Goal: Task Accomplishment & Management: Use online tool/utility

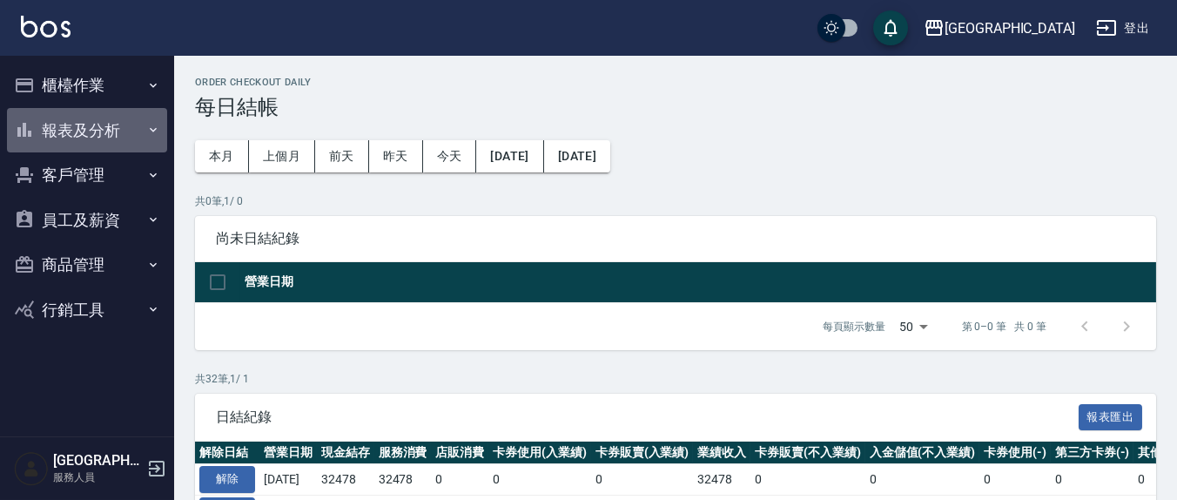
click at [65, 125] on button "報表及分析" at bounding box center [87, 130] width 160 height 45
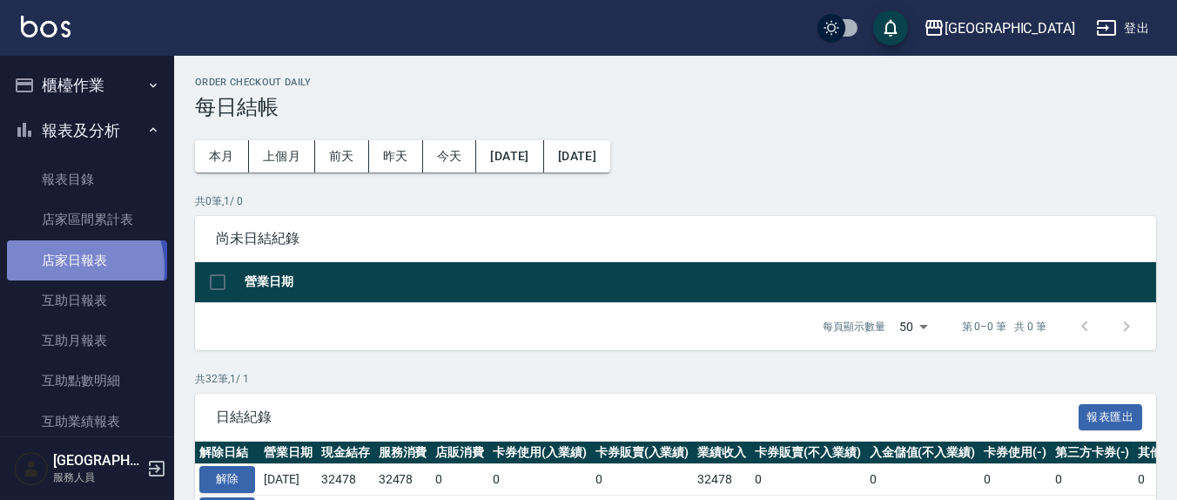
click at [64, 268] on link "店家日報表" at bounding box center [87, 260] width 160 height 40
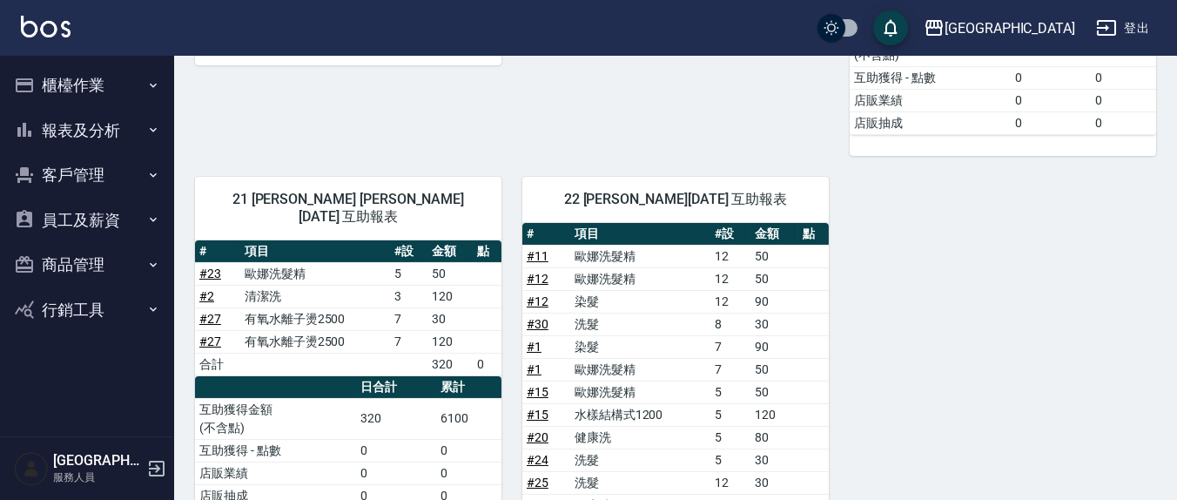
scroll to position [725, 0]
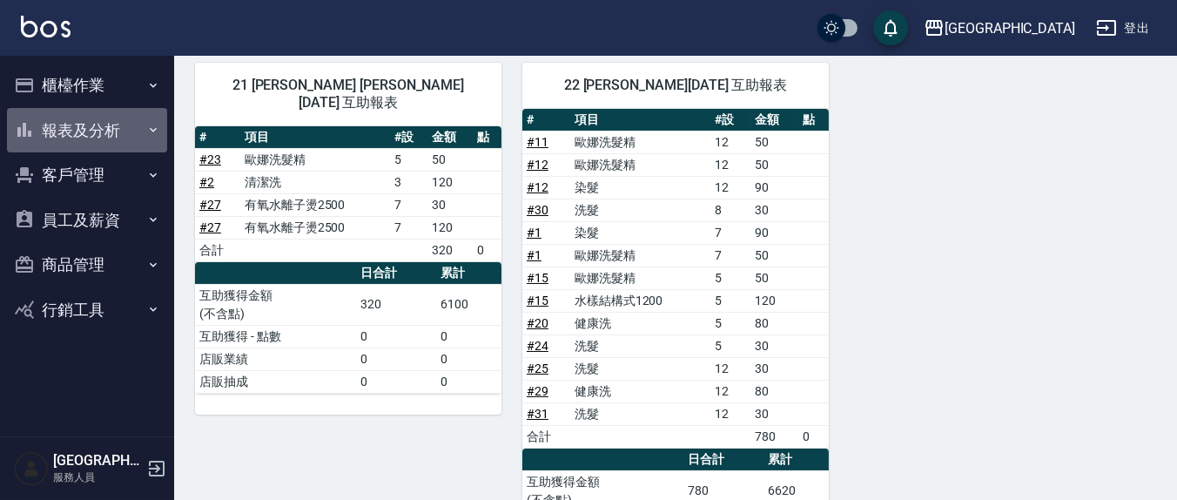
click at [59, 129] on button "報表及分析" at bounding box center [87, 130] width 160 height 45
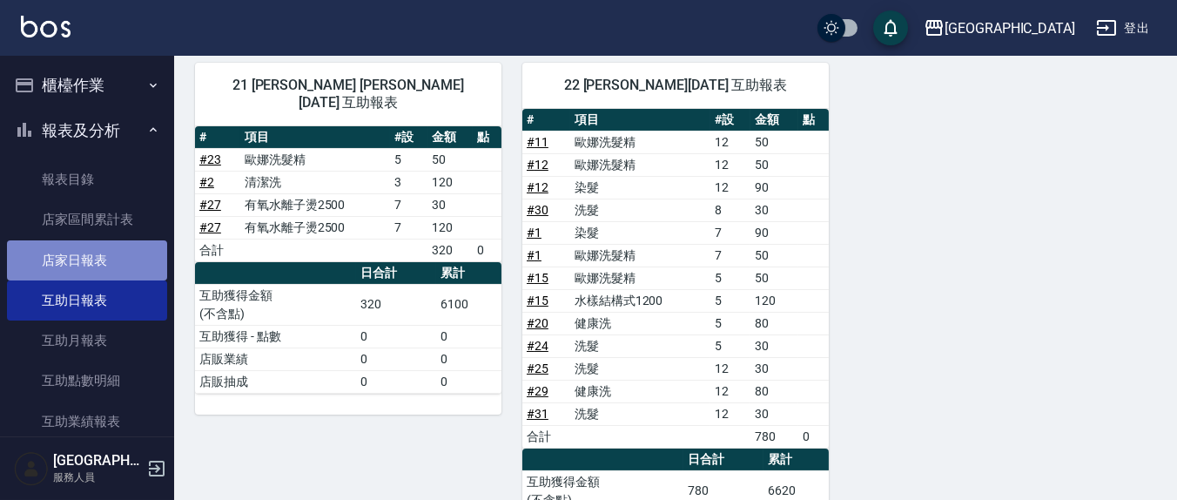
click at [93, 266] on link "店家日報表" at bounding box center [87, 260] width 160 height 40
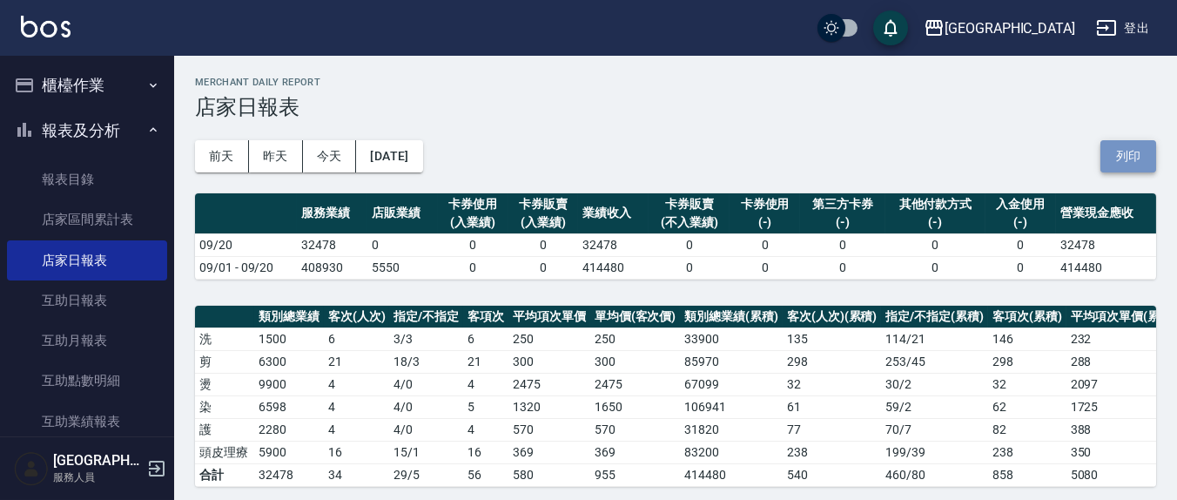
click at [1131, 164] on button "列印" at bounding box center [1129, 156] width 56 height 32
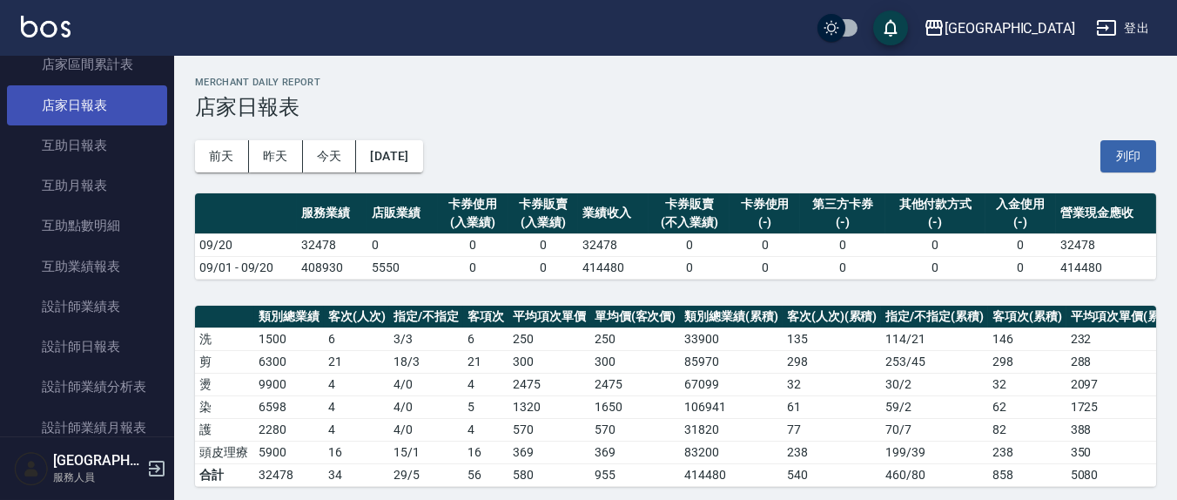
scroll to position [181, 0]
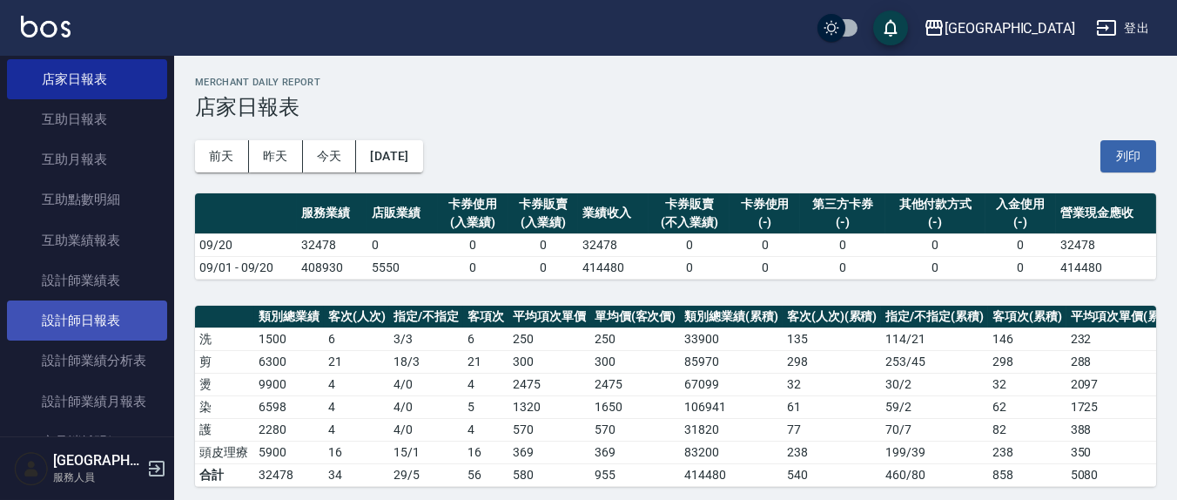
click at [102, 316] on link "設計師日報表" at bounding box center [87, 320] width 160 height 40
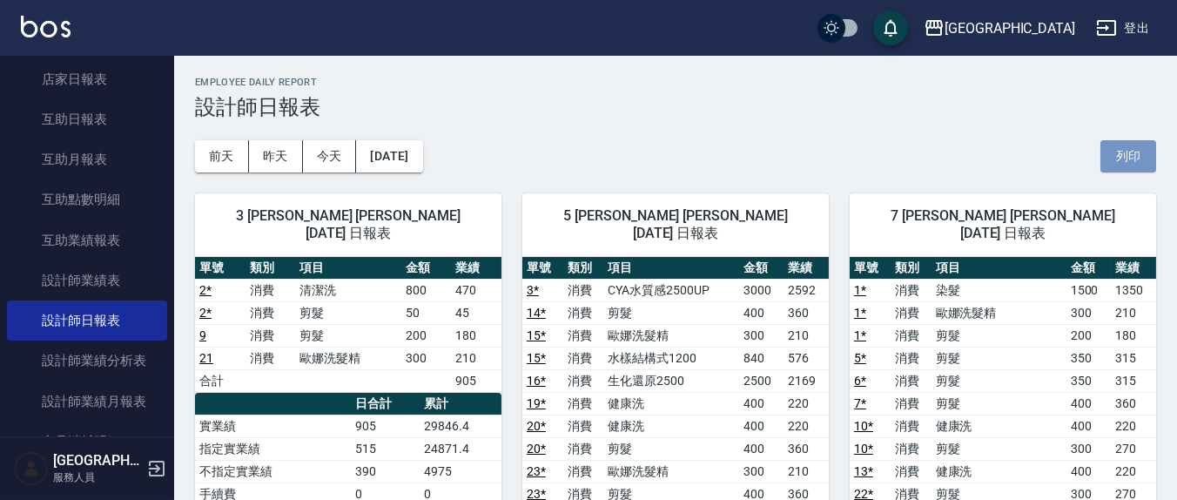
drag, startPoint x: 1118, startPoint y: 152, endPoint x: 995, endPoint y: 437, distance: 311.3
click at [1118, 153] on button "列印" at bounding box center [1129, 156] width 56 height 32
